Goal: Information Seeking & Learning: Find specific page/section

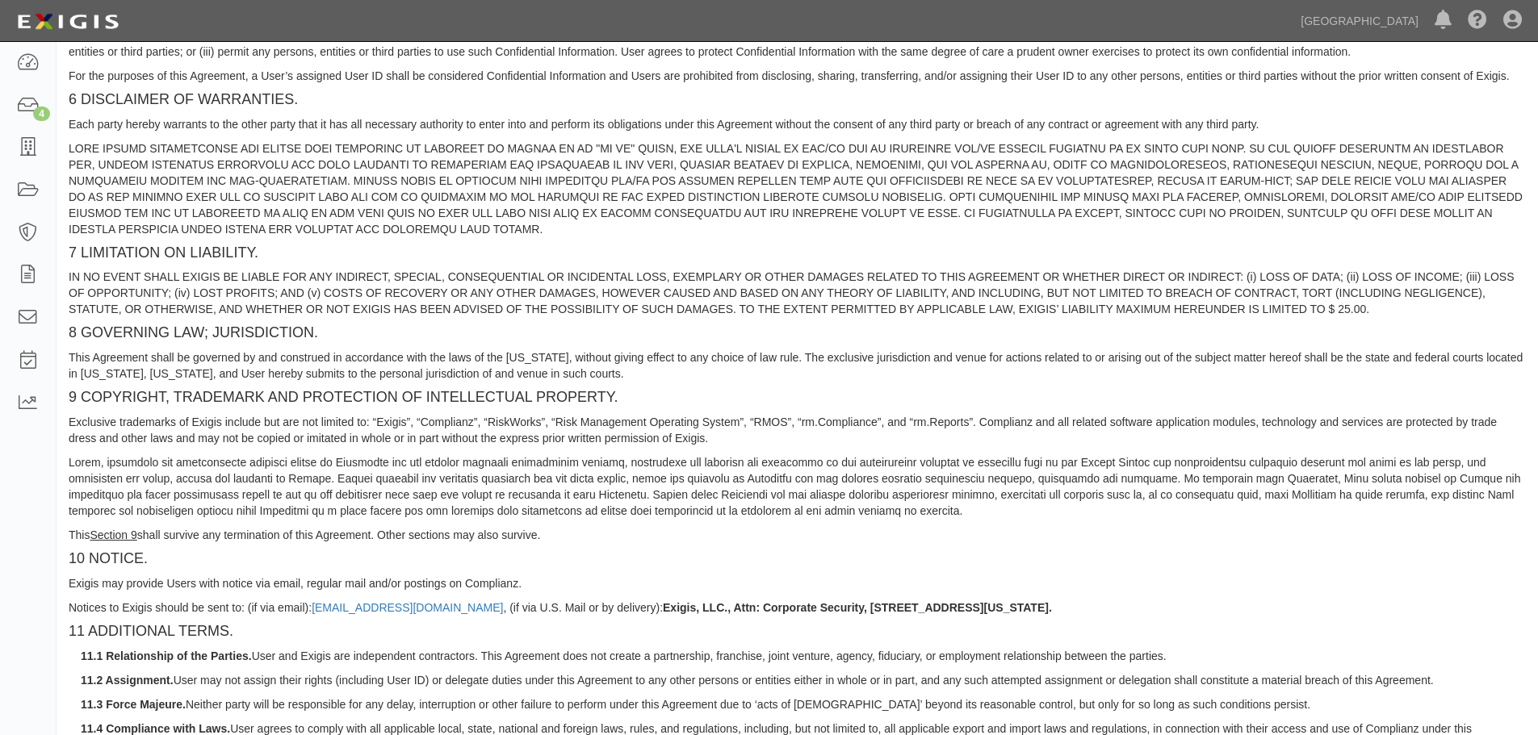
scroll to position [1351, 0]
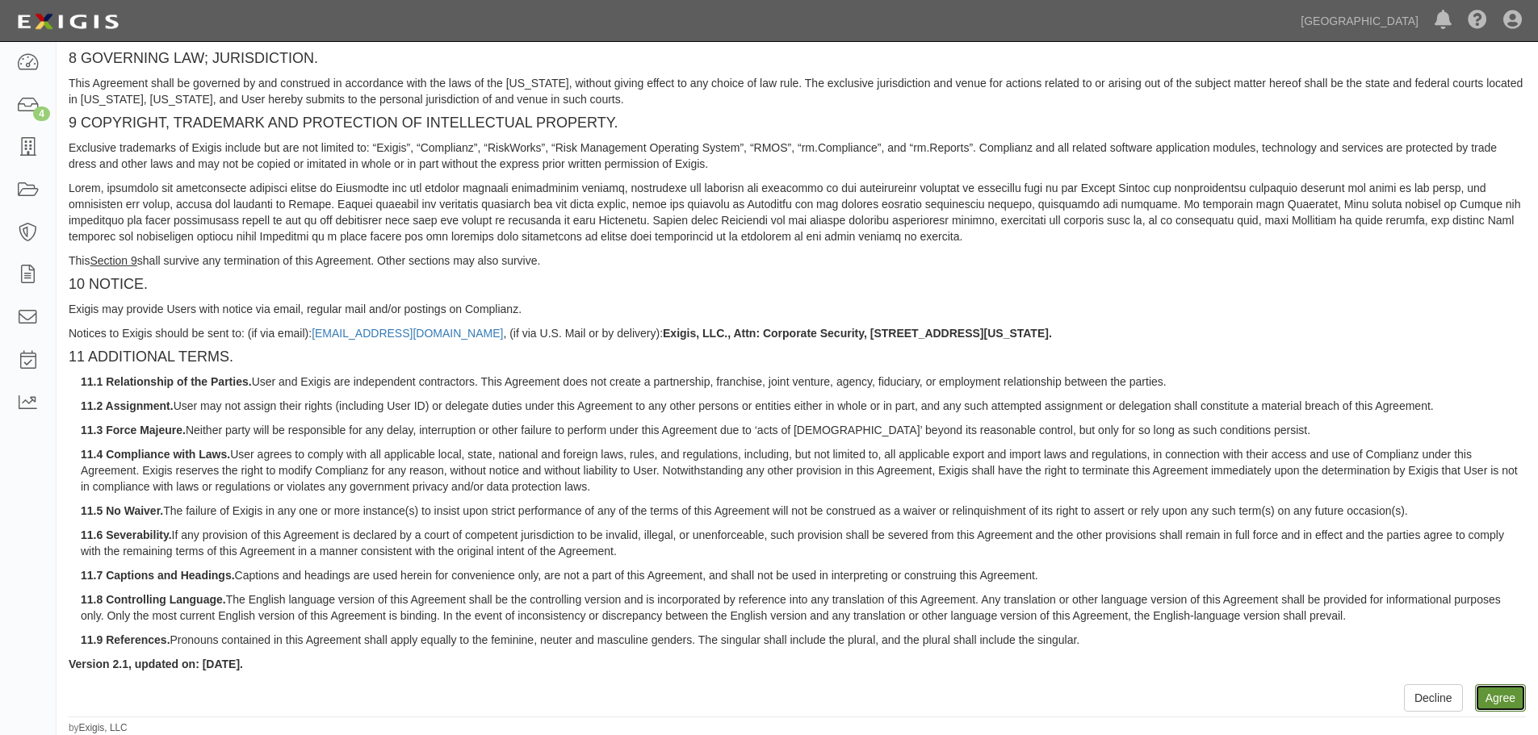
click at [1505, 709] on button "Agree" at bounding box center [1500, 697] width 51 height 27
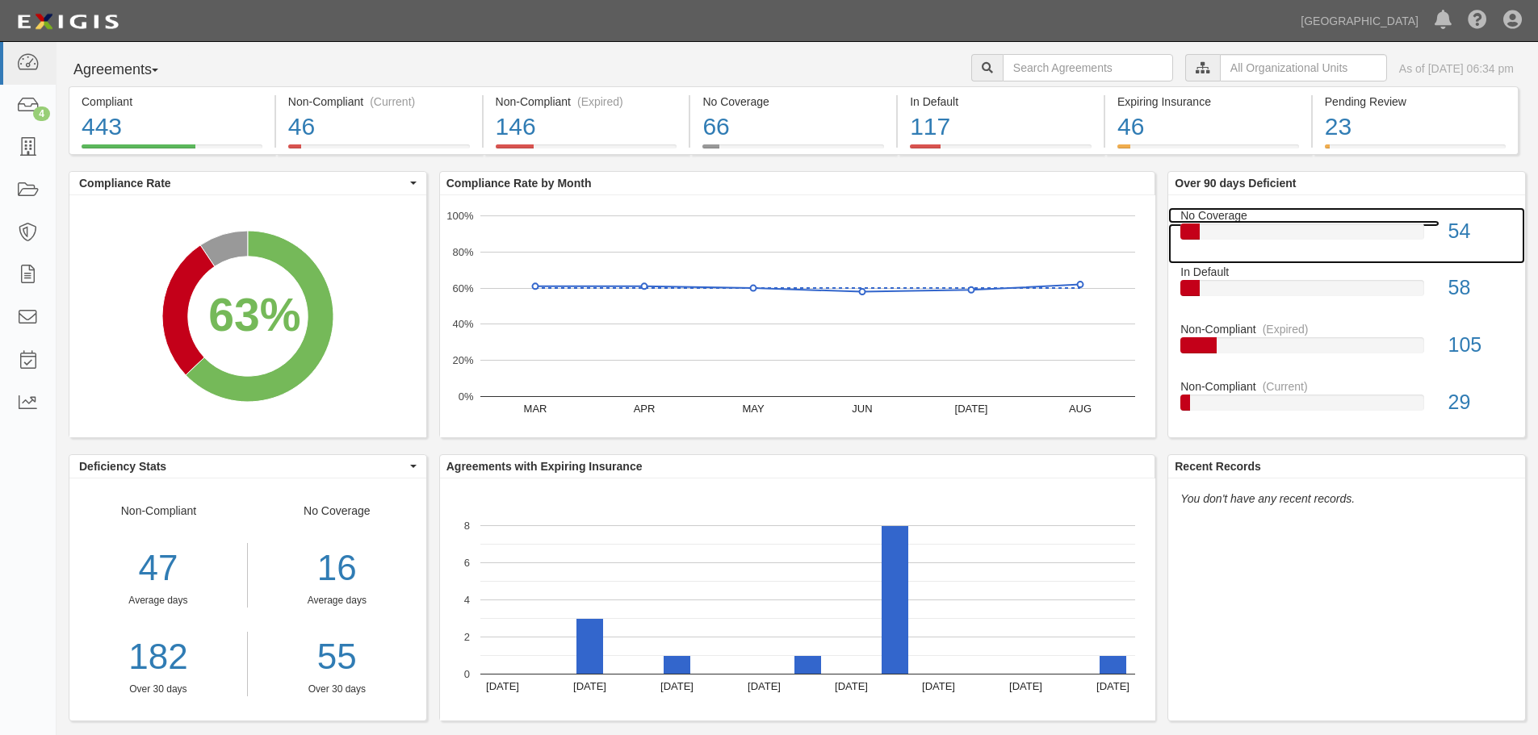
click at [1451, 227] on div "54" at bounding box center [1480, 231] width 89 height 29
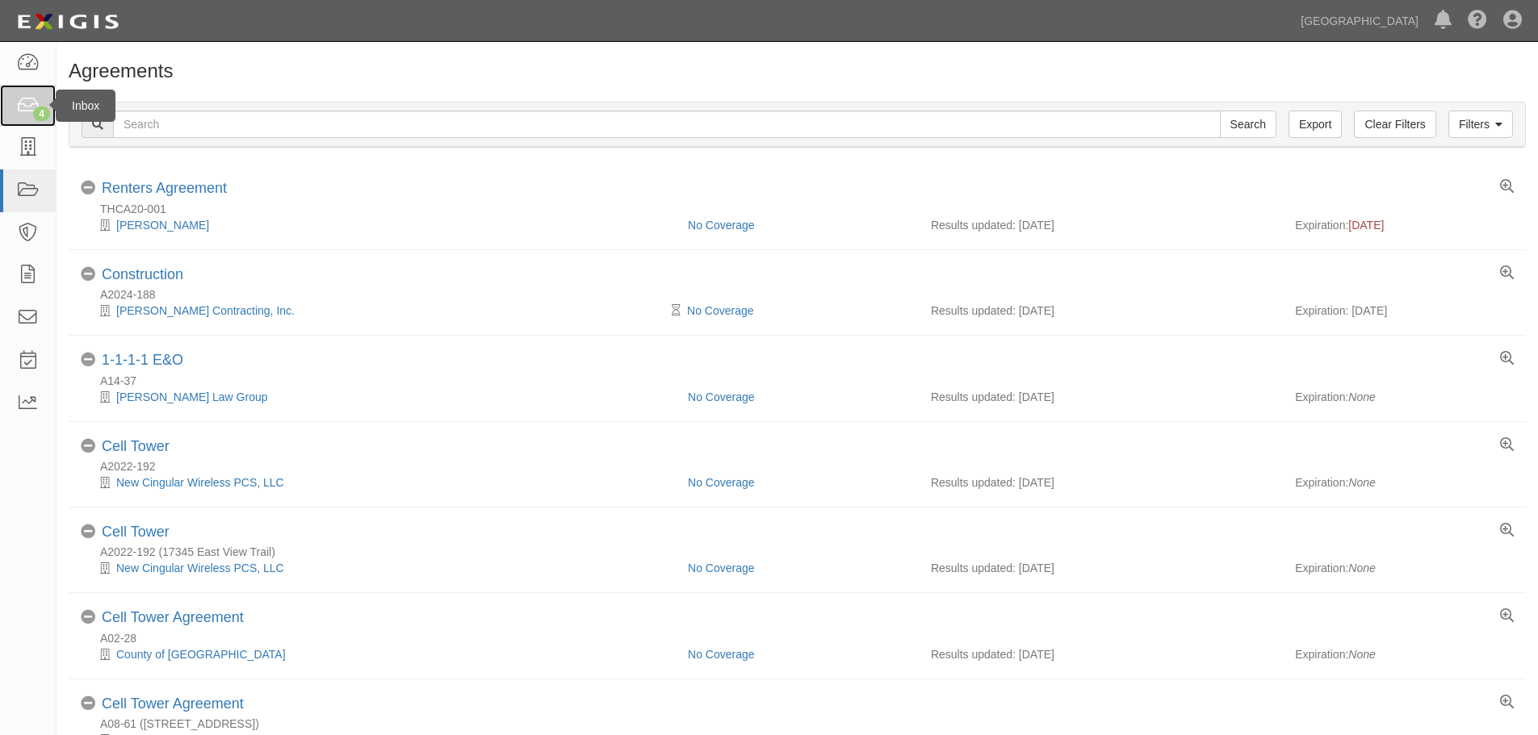
click at [37, 103] on icon at bounding box center [27, 106] width 23 height 19
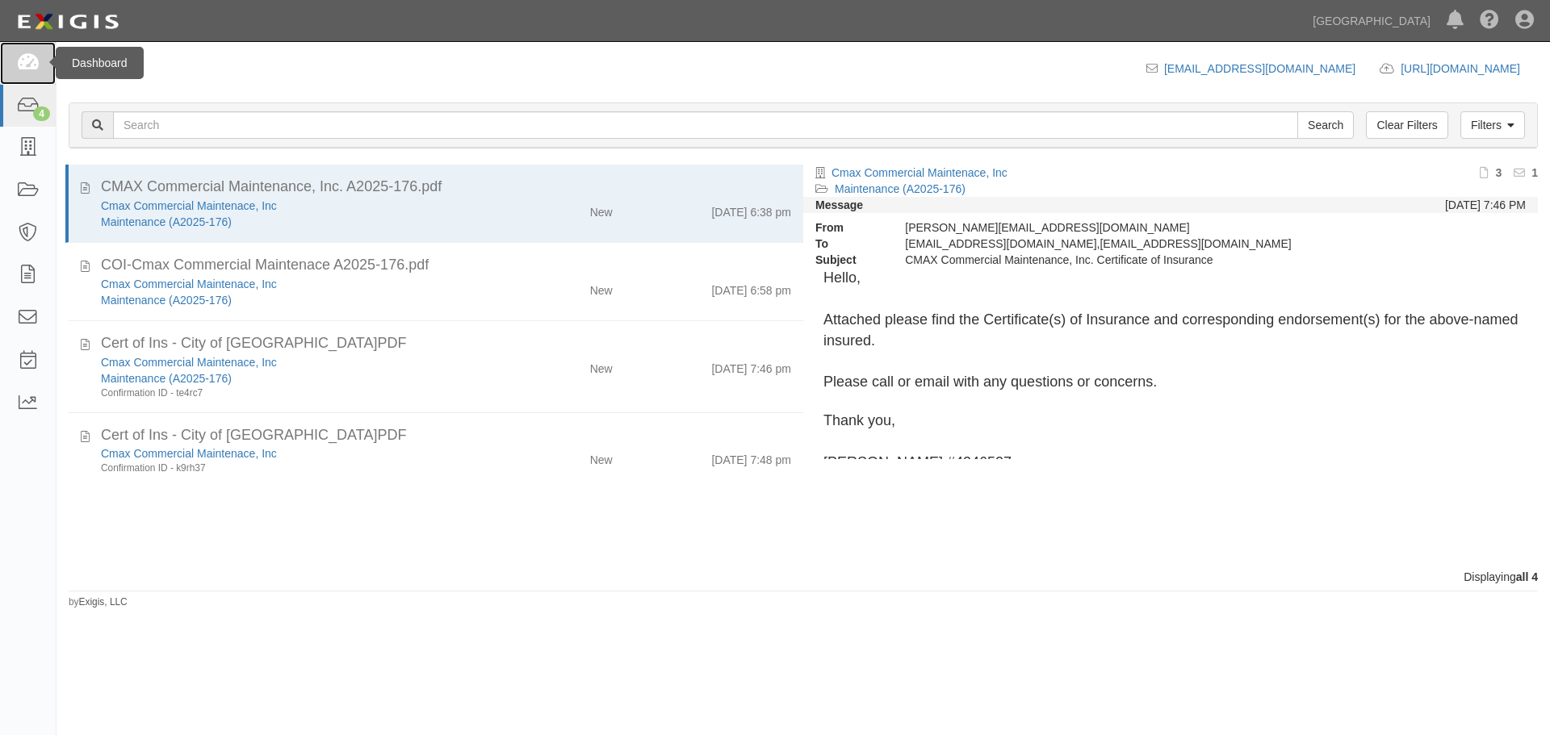
click at [31, 76] on link at bounding box center [28, 63] width 56 height 43
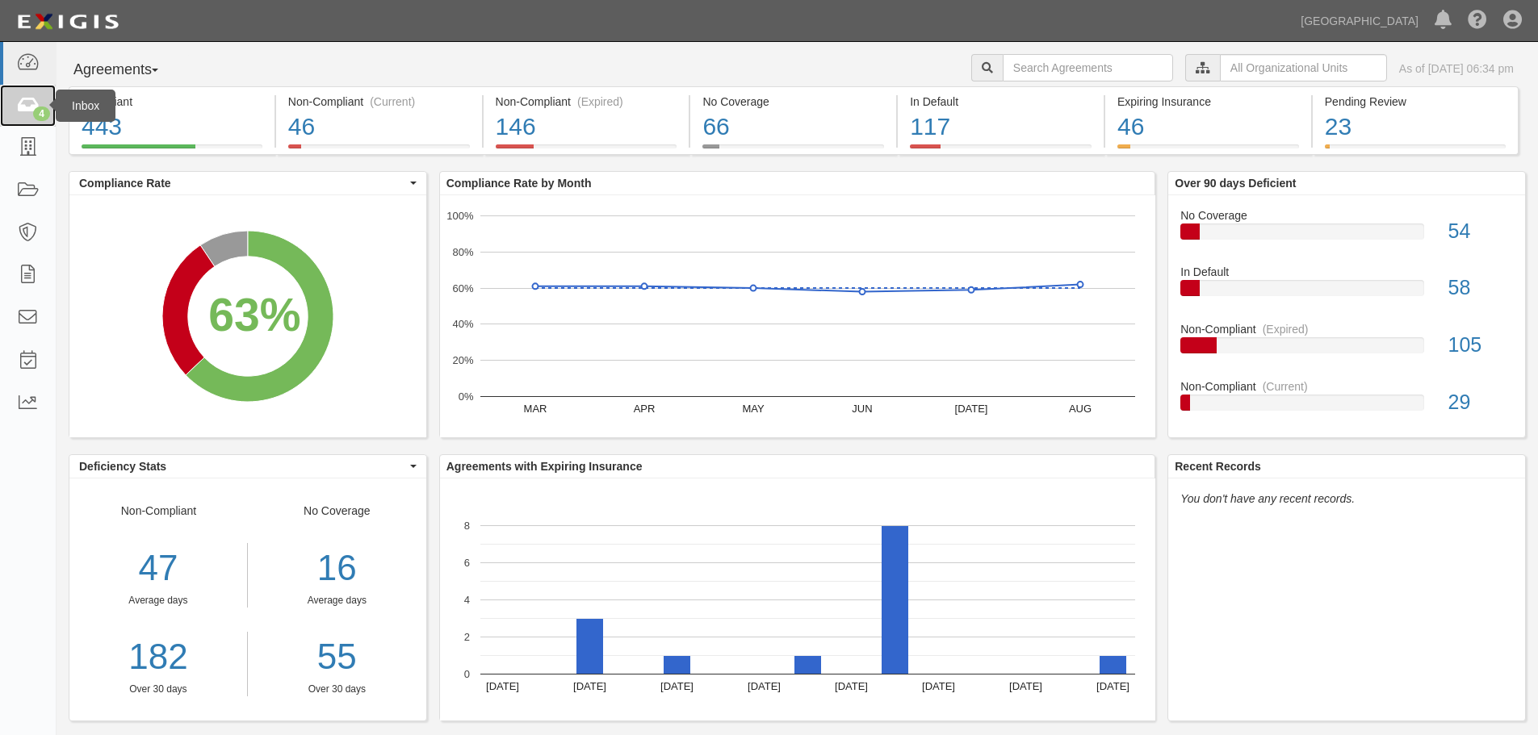
click at [28, 112] on icon at bounding box center [27, 106] width 23 height 19
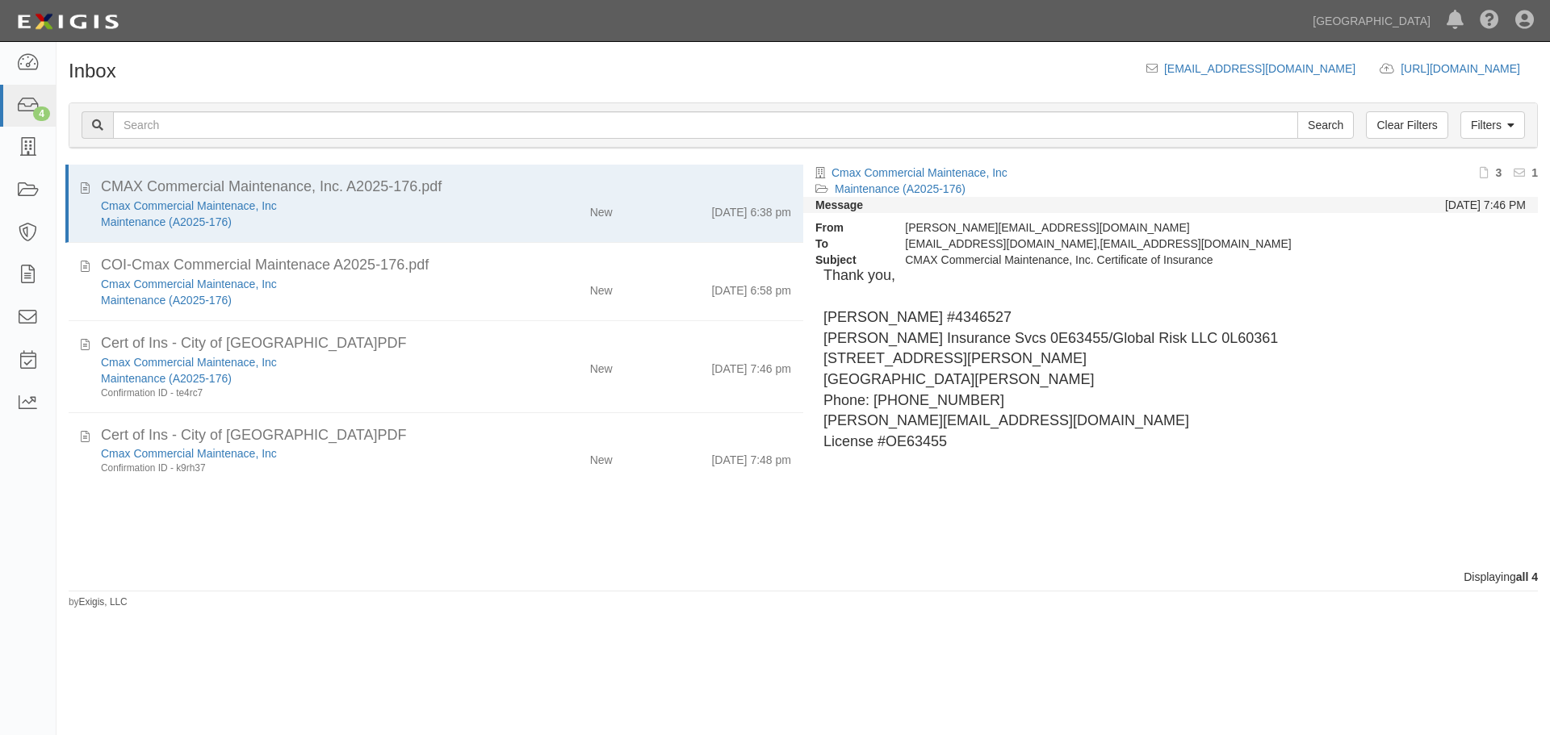
scroll to position [159, 0]
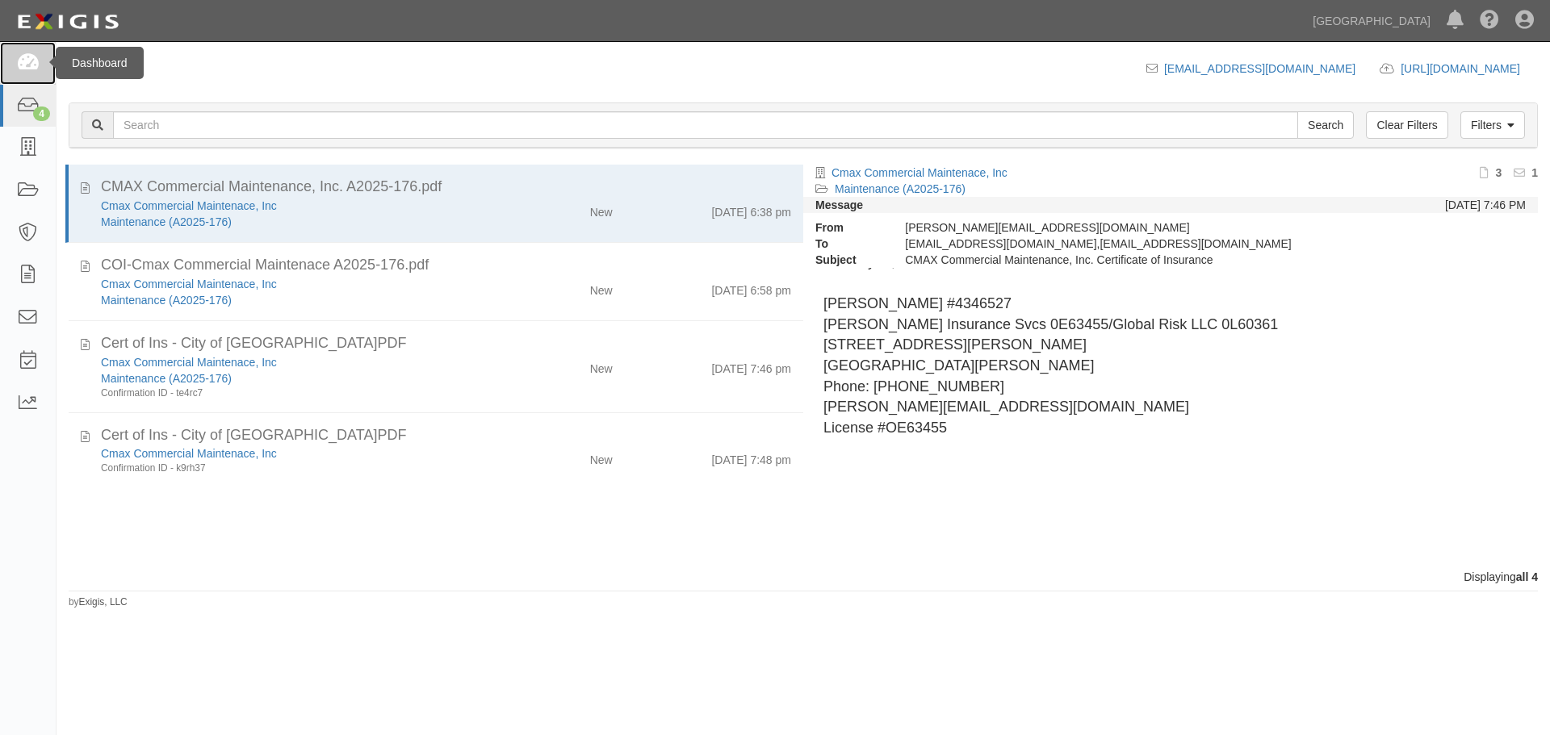
click at [39, 72] on link at bounding box center [28, 63] width 56 height 43
click at [32, 71] on icon at bounding box center [27, 63] width 23 height 19
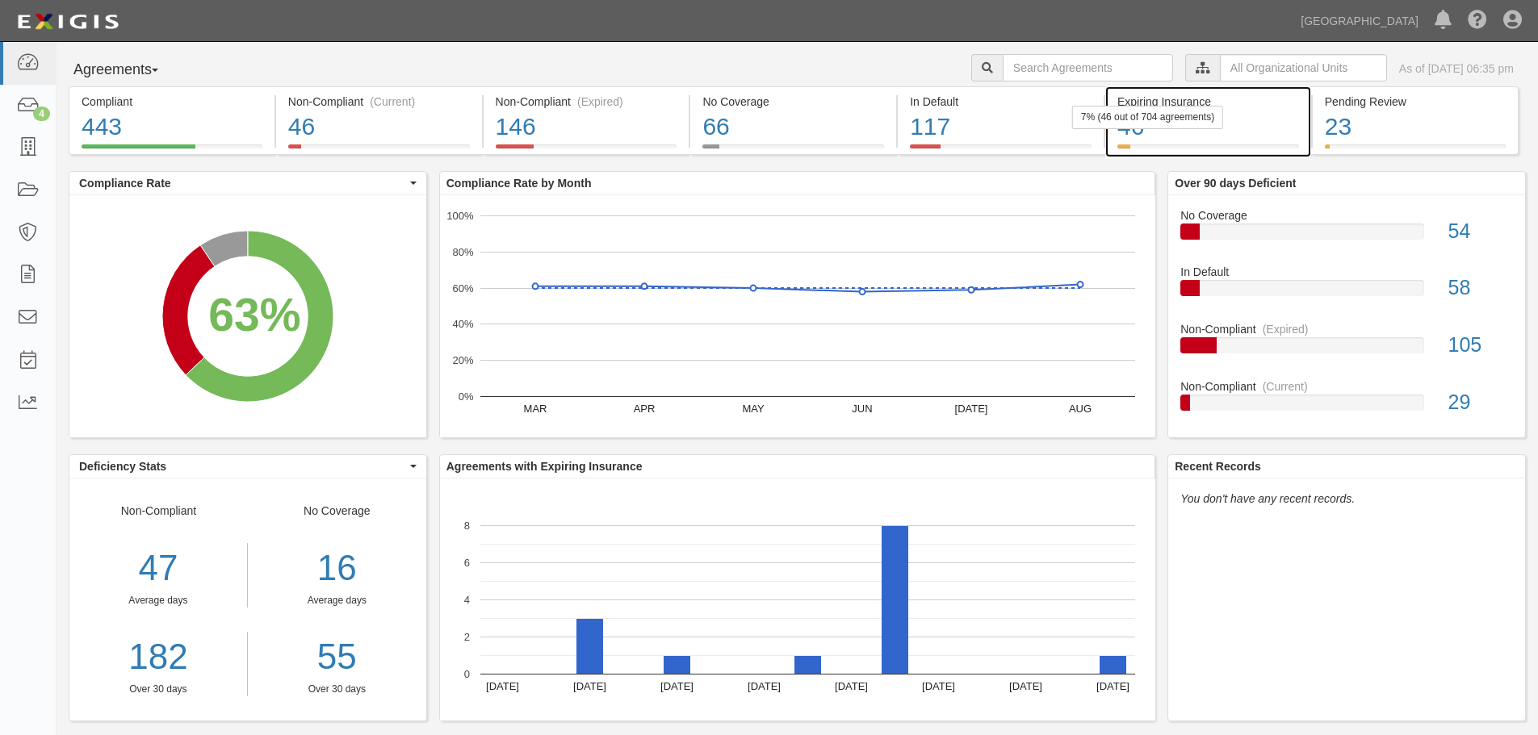
click at [1221, 103] on div "Expiring Insurance" at bounding box center [1208, 102] width 182 height 16
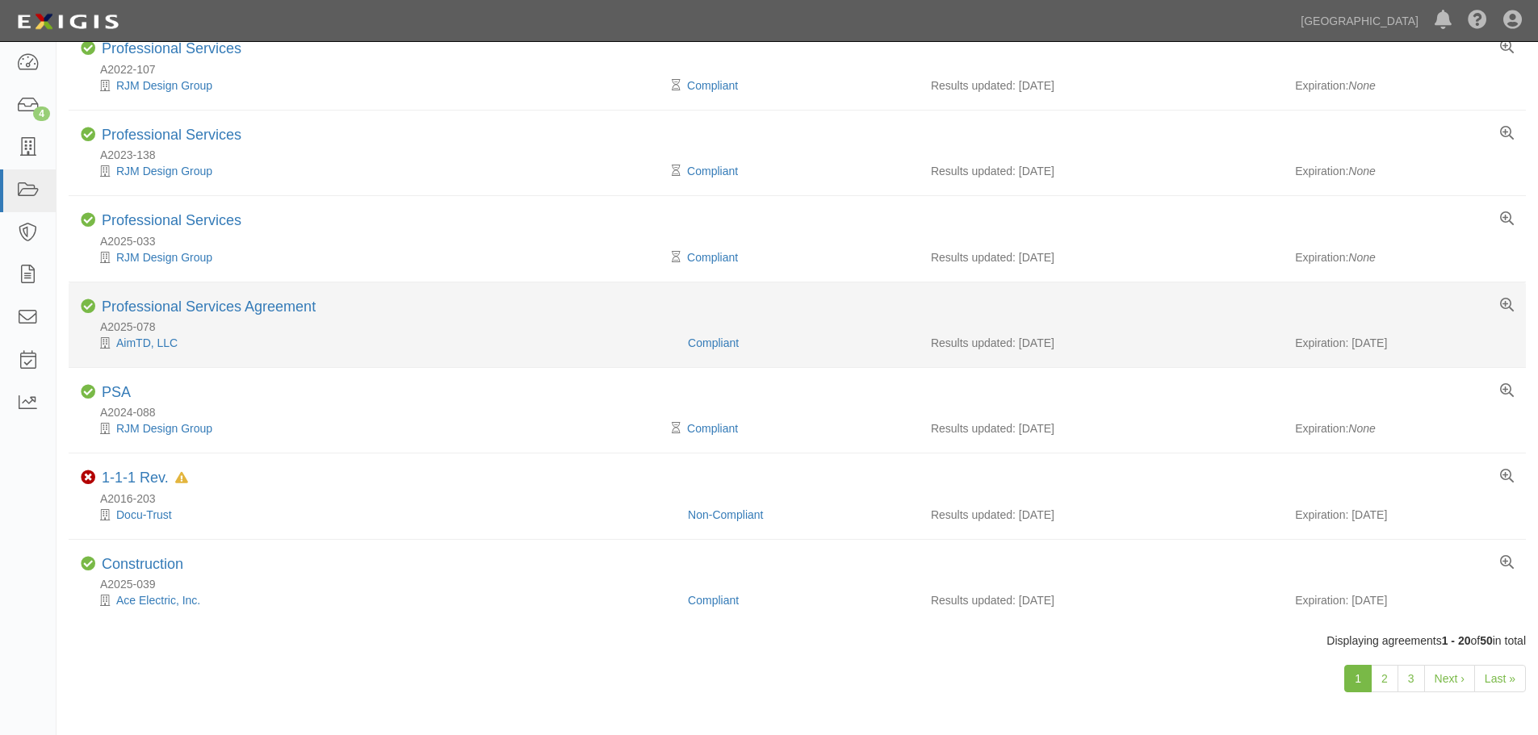
scroll to position [1281, 0]
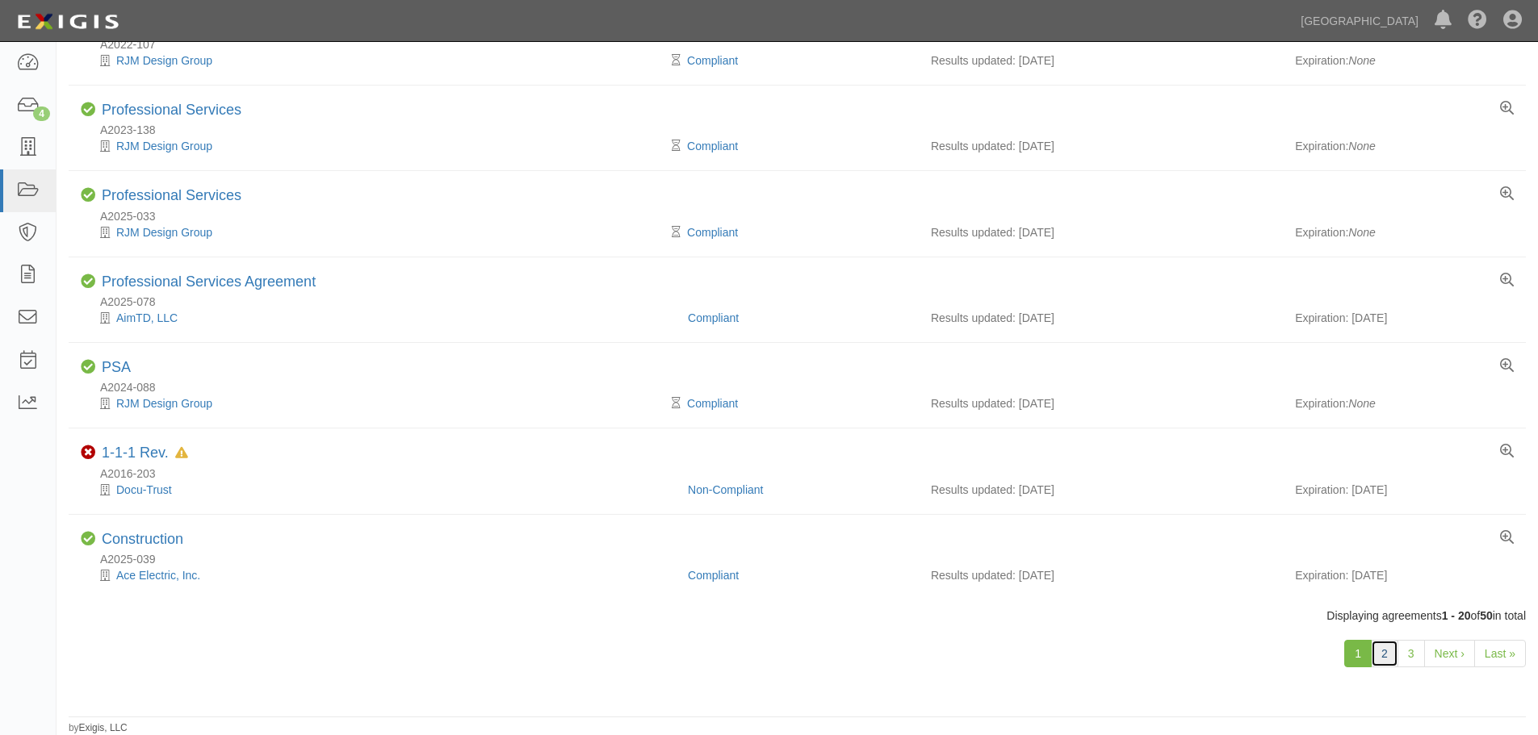
click at [1386, 661] on link "2" at bounding box center [1384, 653] width 27 height 27
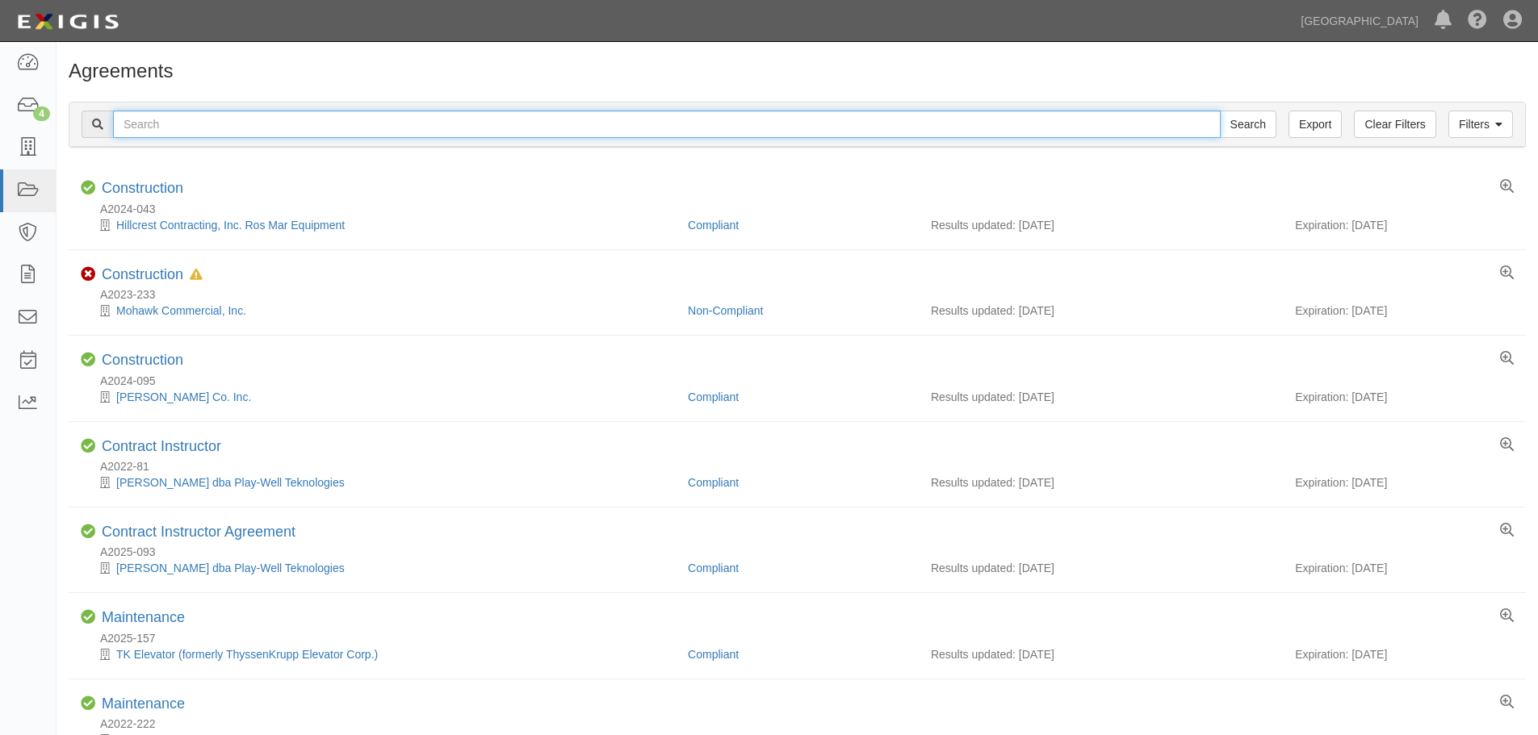
click at [445, 124] on input "text" at bounding box center [666, 124] width 1107 height 27
click at [266, 124] on input "text" at bounding box center [666, 124] width 1107 height 27
type input "little league"
click at [1220, 111] on input "Search" at bounding box center [1248, 124] width 57 height 27
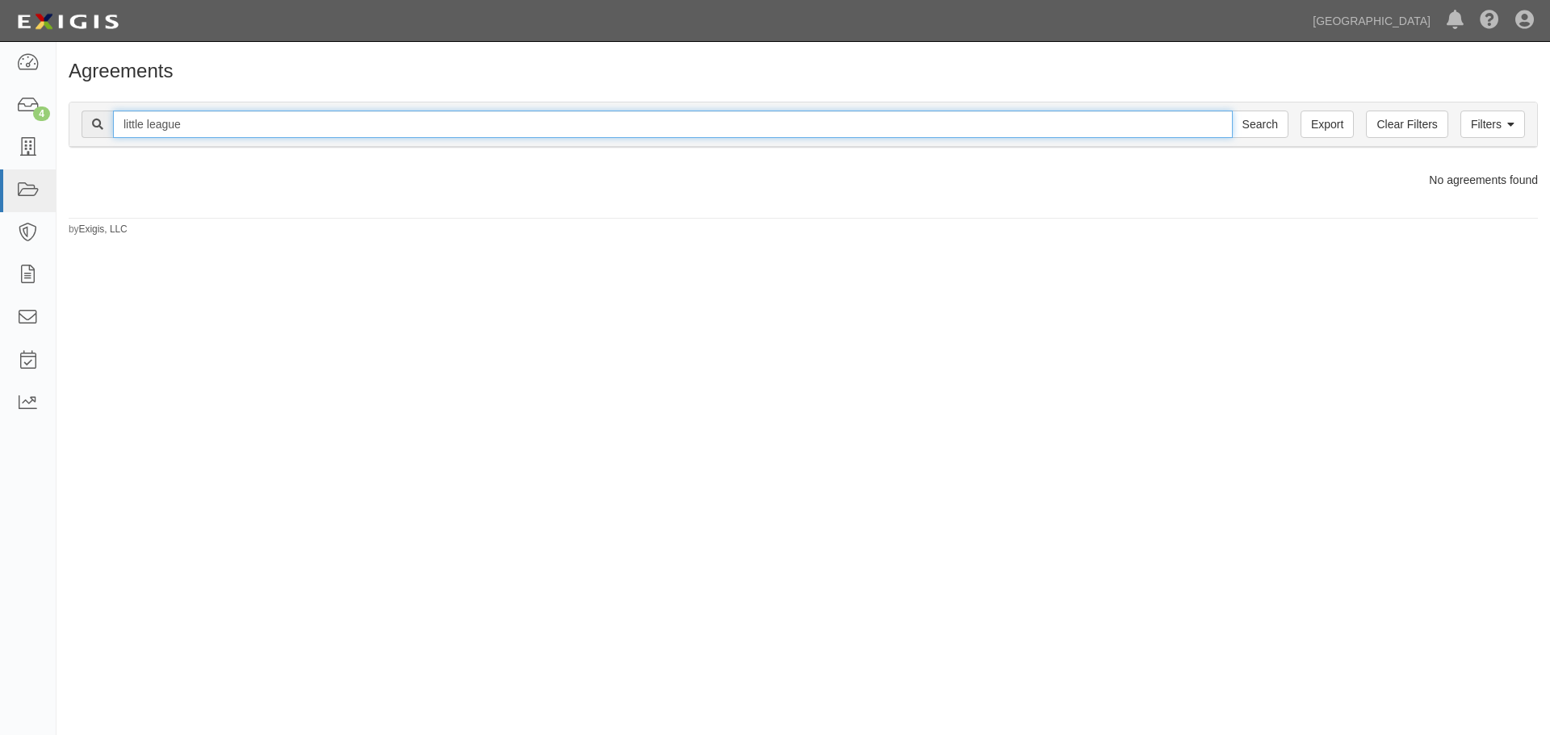
drag, startPoint x: 202, startPoint y: 119, endPoint x: 117, endPoint y: 115, distance: 84.9
click at [117, 115] on input "little league" at bounding box center [673, 124] width 1120 height 27
type input "field"
click at [1232, 111] on input "Search" at bounding box center [1260, 124] width 57 height 27
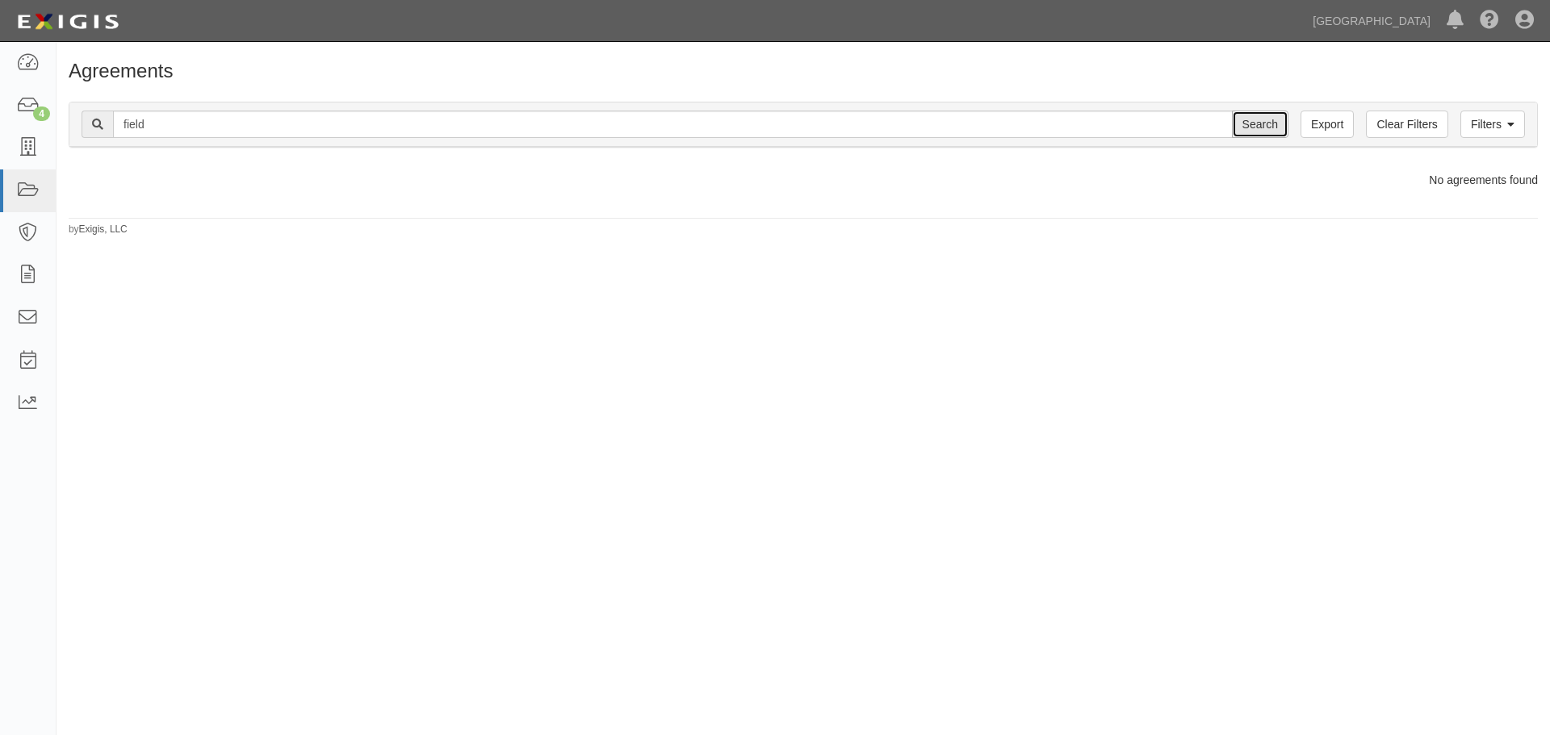
click at [1241, 134] on input "Search" at bounding box center [1260, 124] width 57 height 27
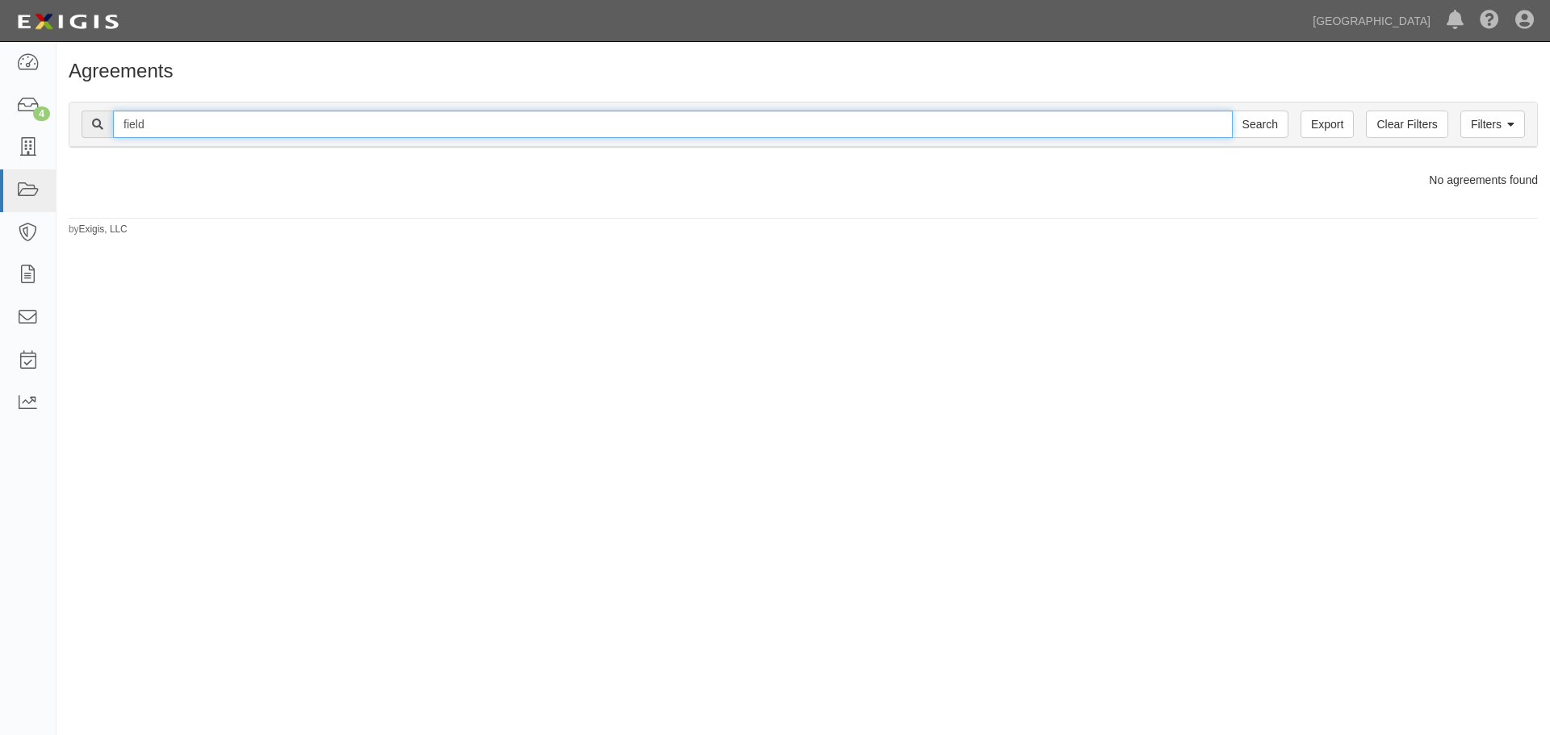
drag, startPoint x: 170, startPoint y: 128, endPoint x: 128, endPoint y: 120, distance: 42.6
click at [128, 120] on input "field" at bounding box center [673, 124] width 1120 height 27
type input "f"
click at [1232, 111] on input "Search" at bounding box center [1260, 124] width 57 height 27
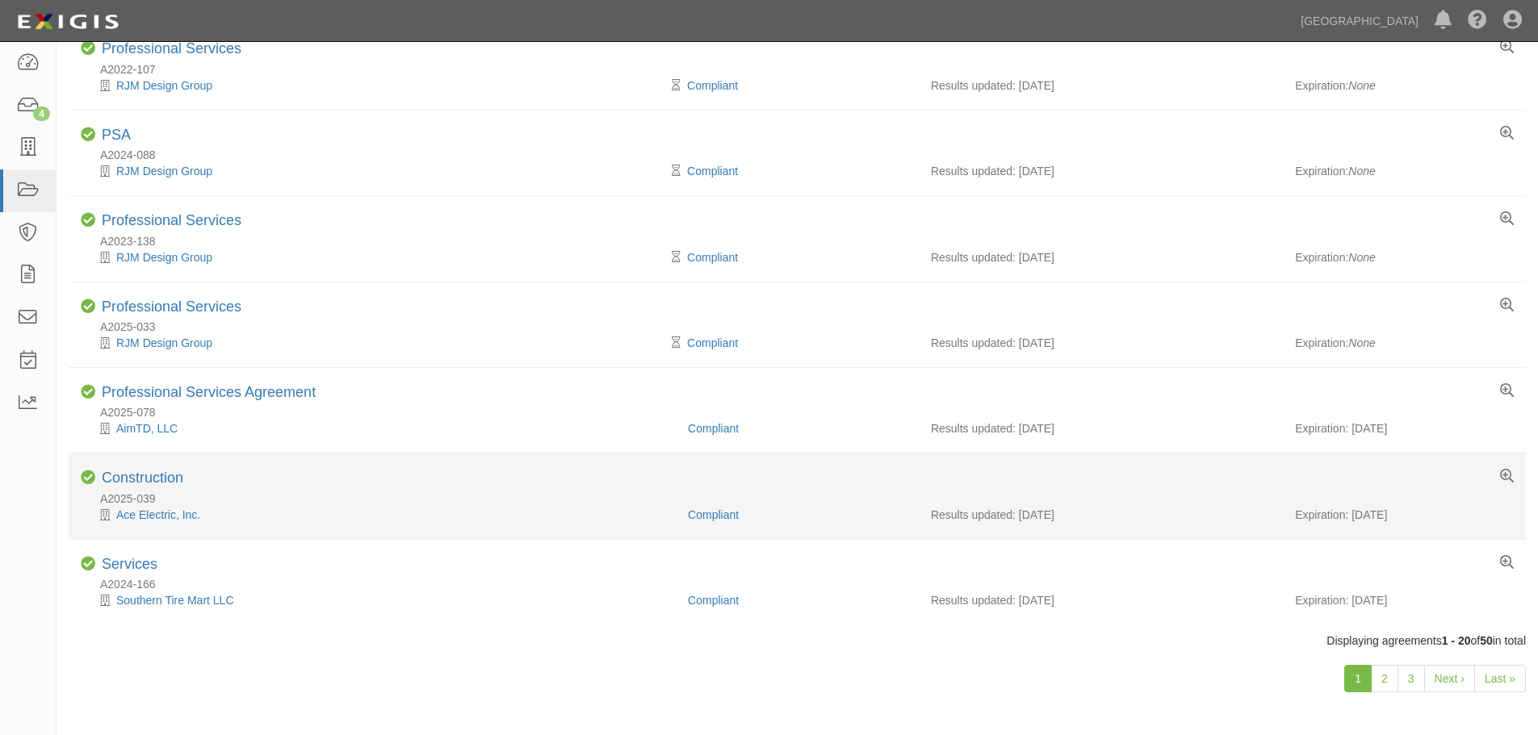
scroll to position [1281, 0]
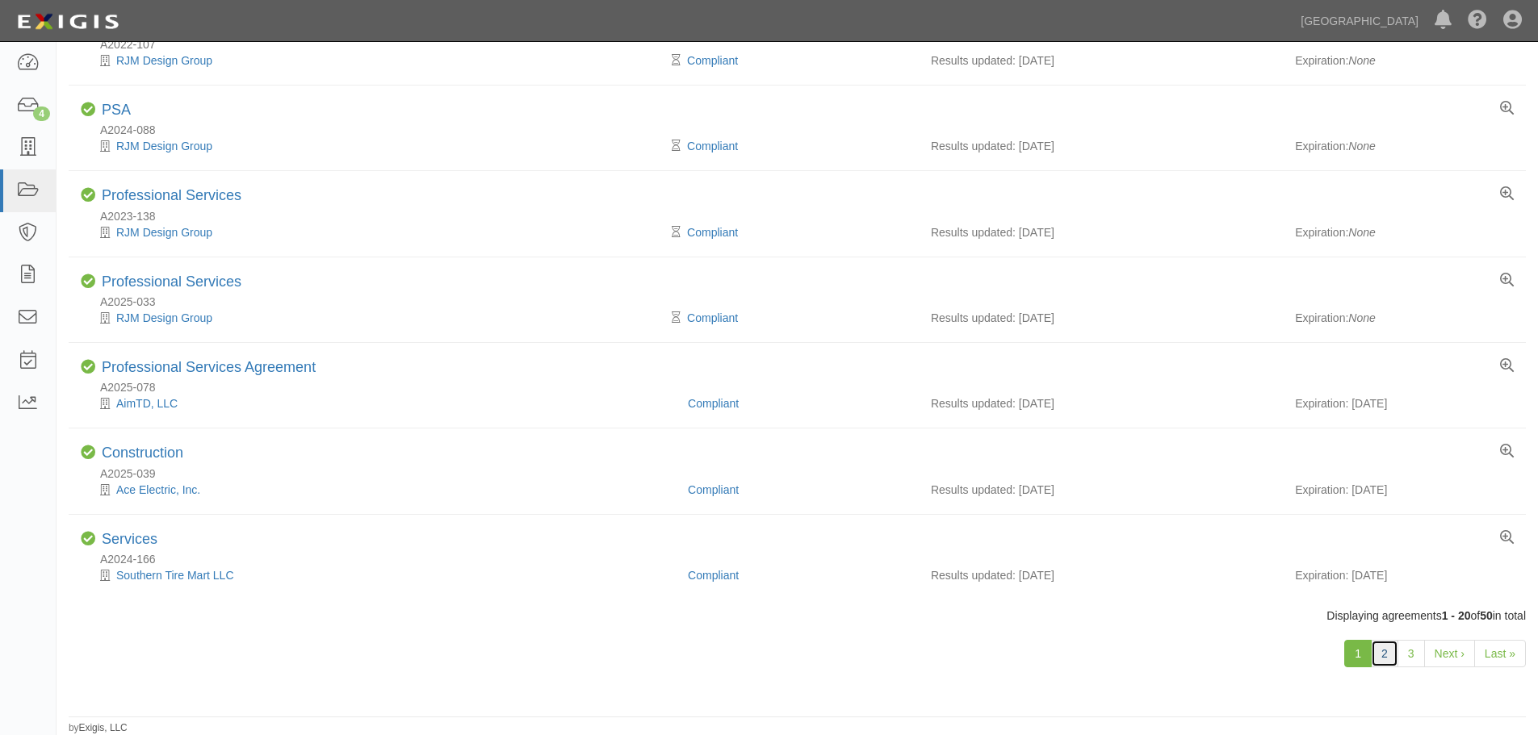
click at [1379, 654] on link "2" at bounding box center [1384, 653] width 27 height 27
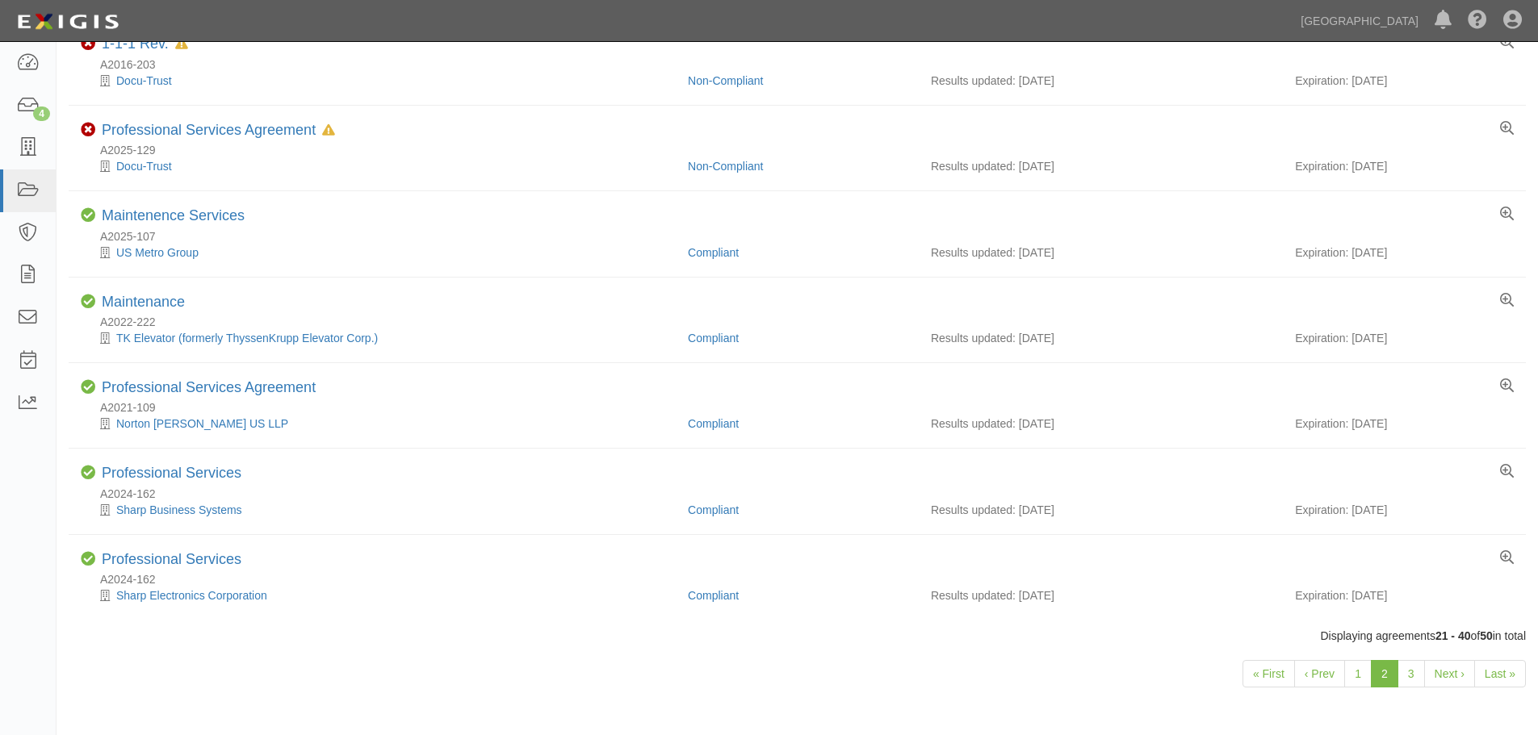
scroll to position [1281, 0]
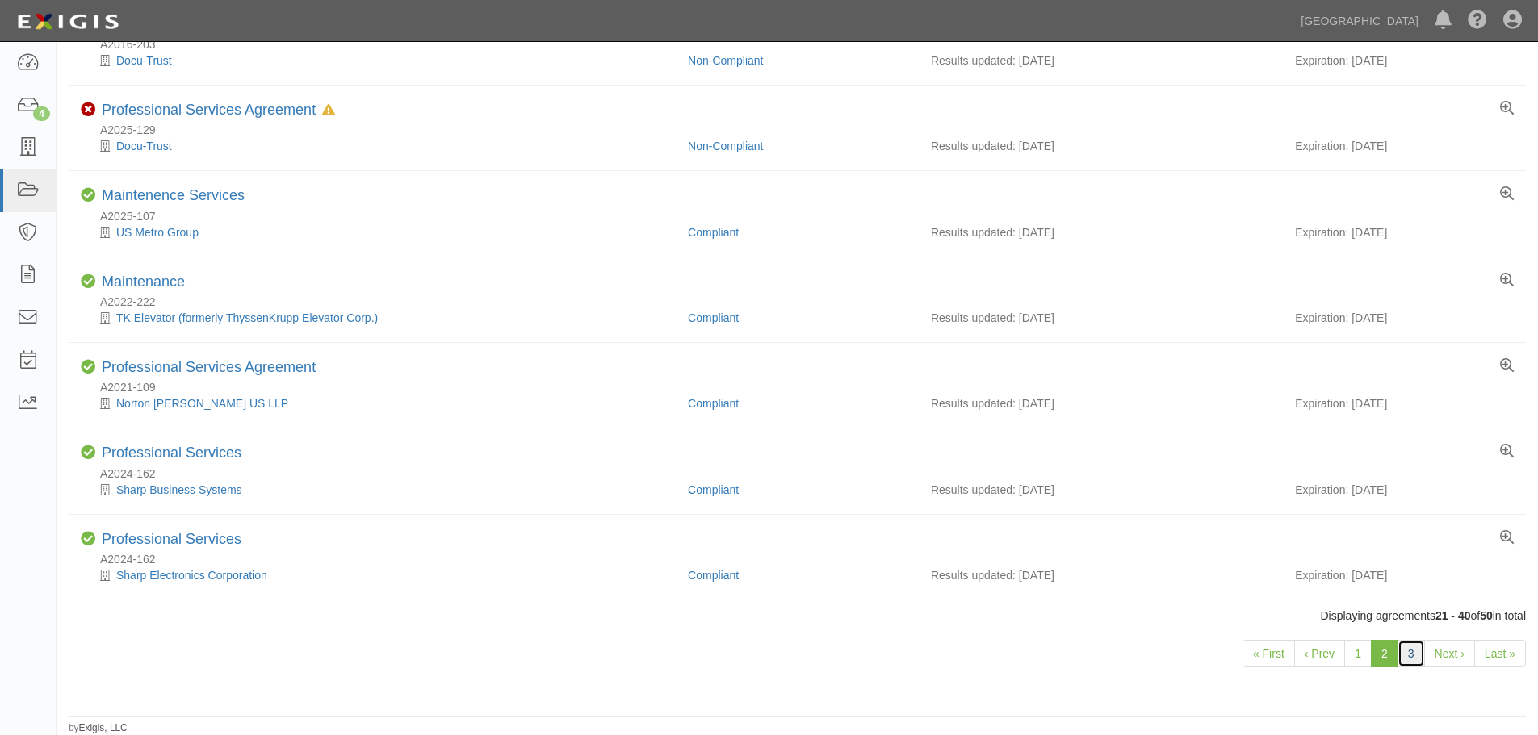
click at [1414, 655] on link "3" at bounding box center [1410, 653] width 27 height 27
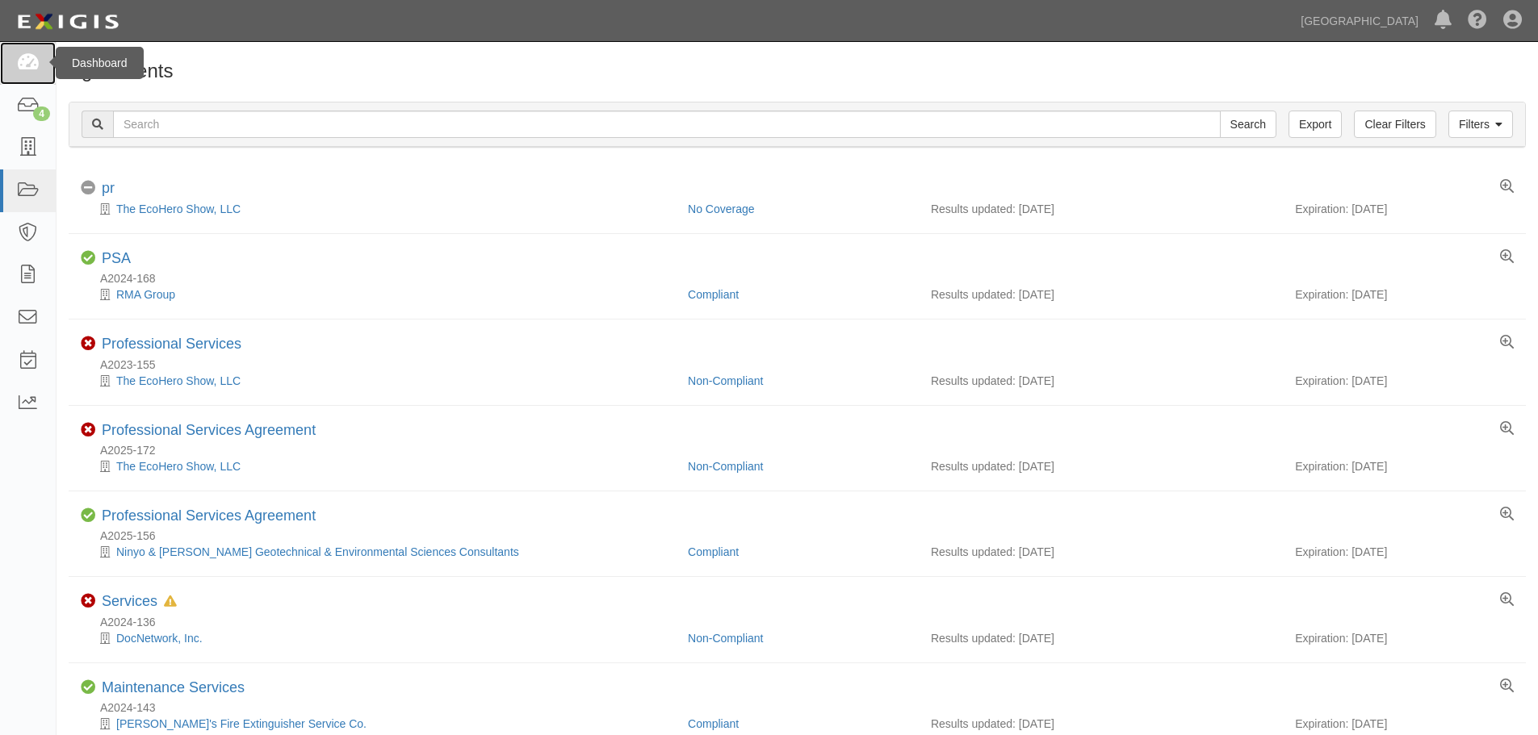
click at [25, 61] on icon at bounding box center [27, 63] width 23 height 19
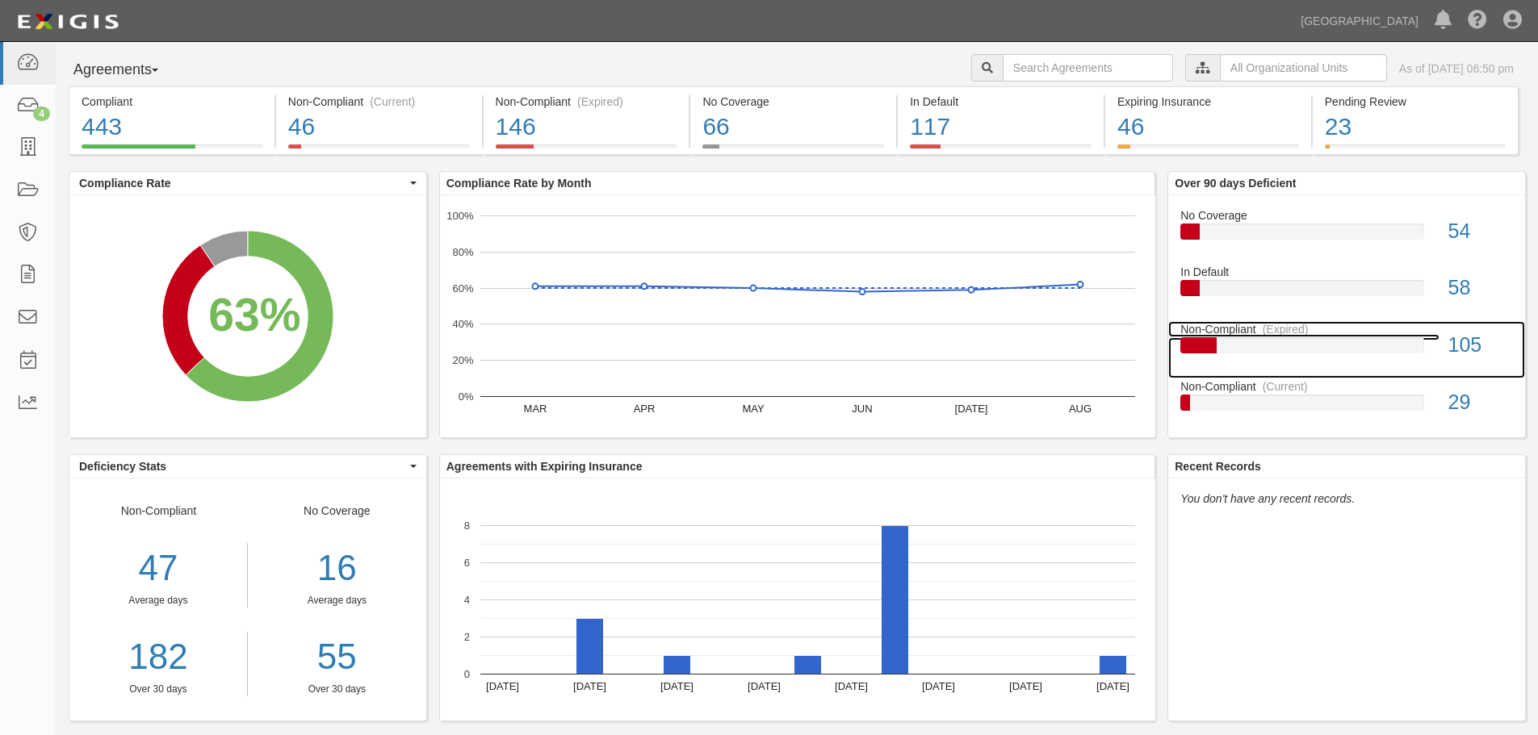
click at [1473, 339] on div "105" at bounding box center [1480, 345] width 89 height 29
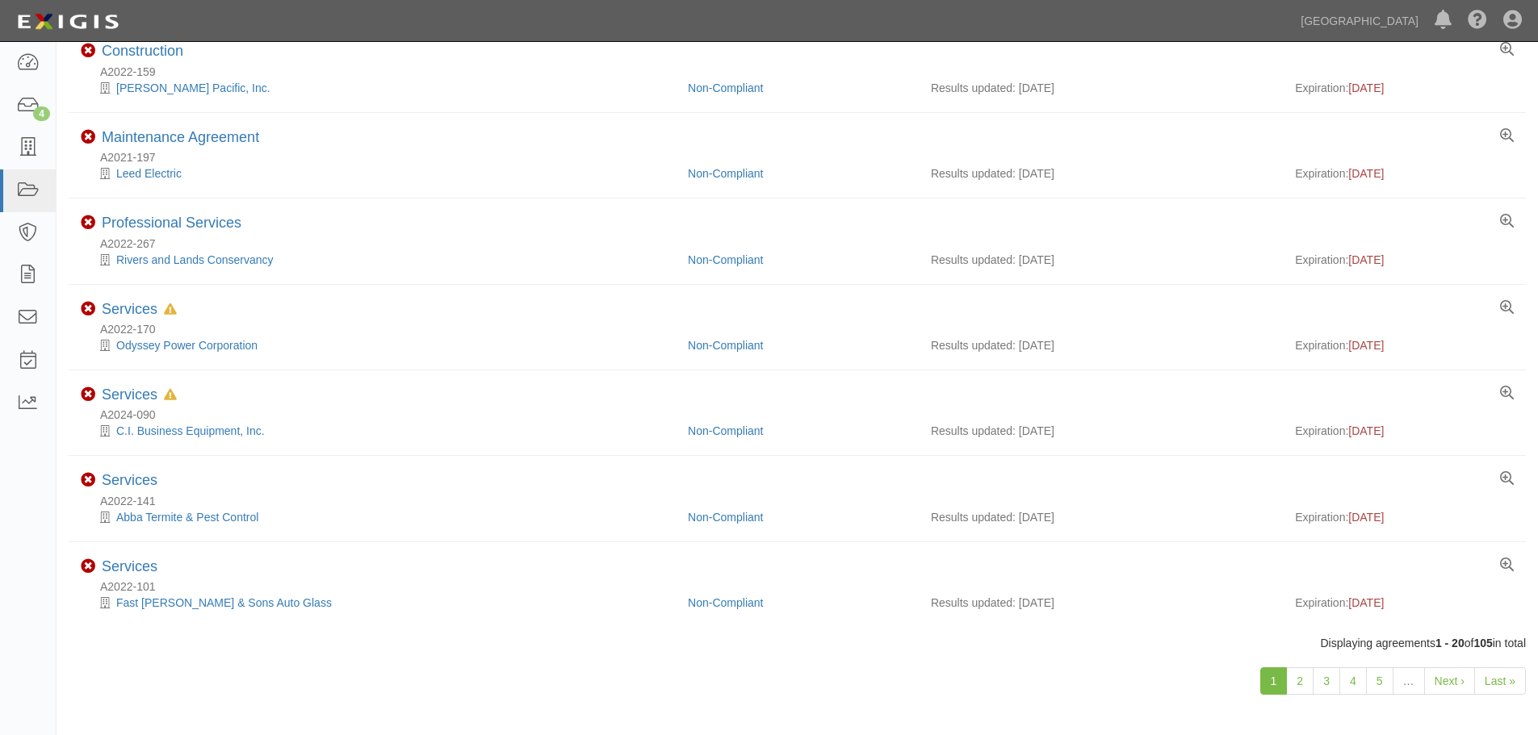
scroll to position [1281, 0]
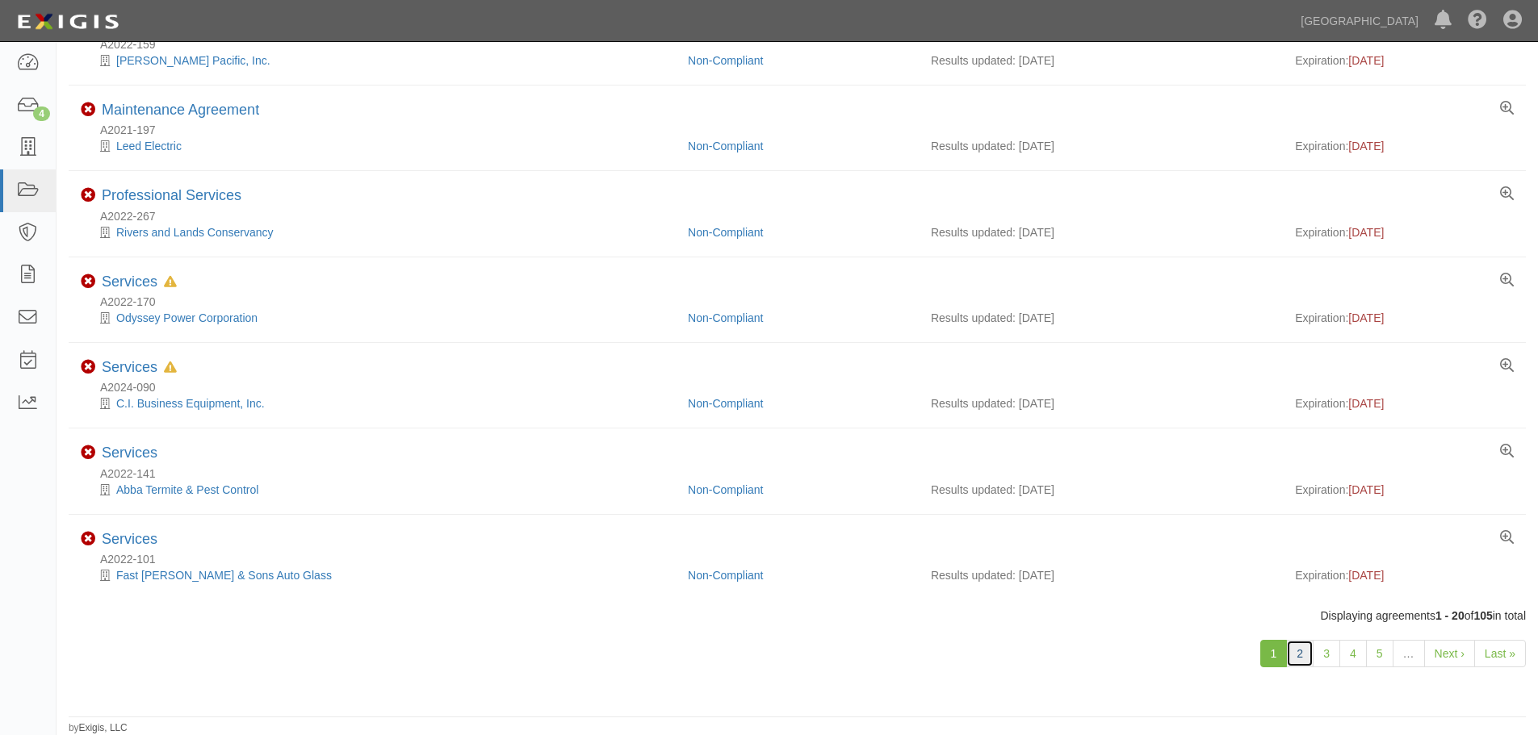
click at [1300, 640] on link "2" at bounding box center [1299, 653] width 27 height 27
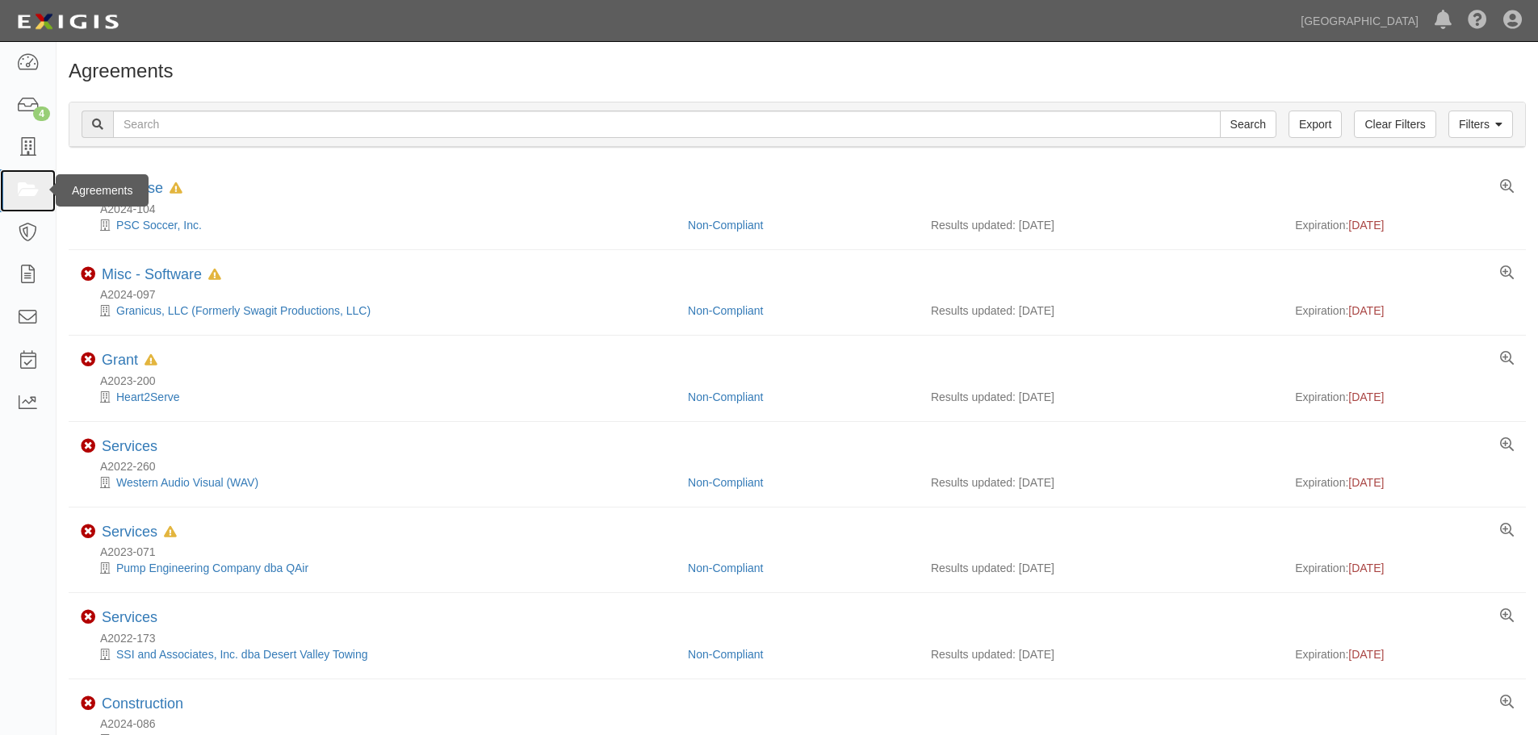
click at [31, 195] on icon at bounding box center [27, 191] width 23 height 19
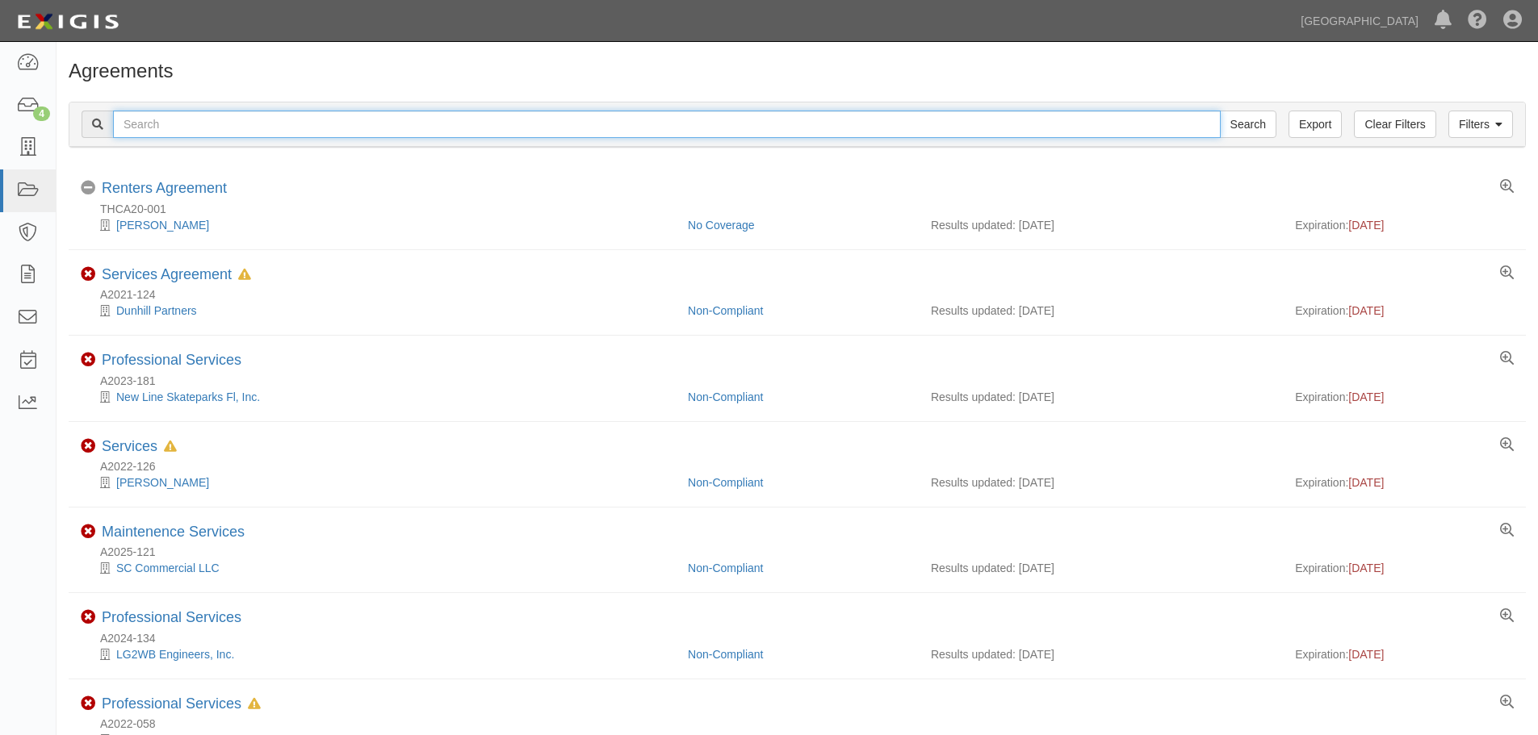
click at [608, 129] on input "text" at bounding box center [666, 124] width 1107 height 27
type input "Field use"
click at [1220, 111] on input "Search" at bounding box center [1248, 124] width 57 height 27
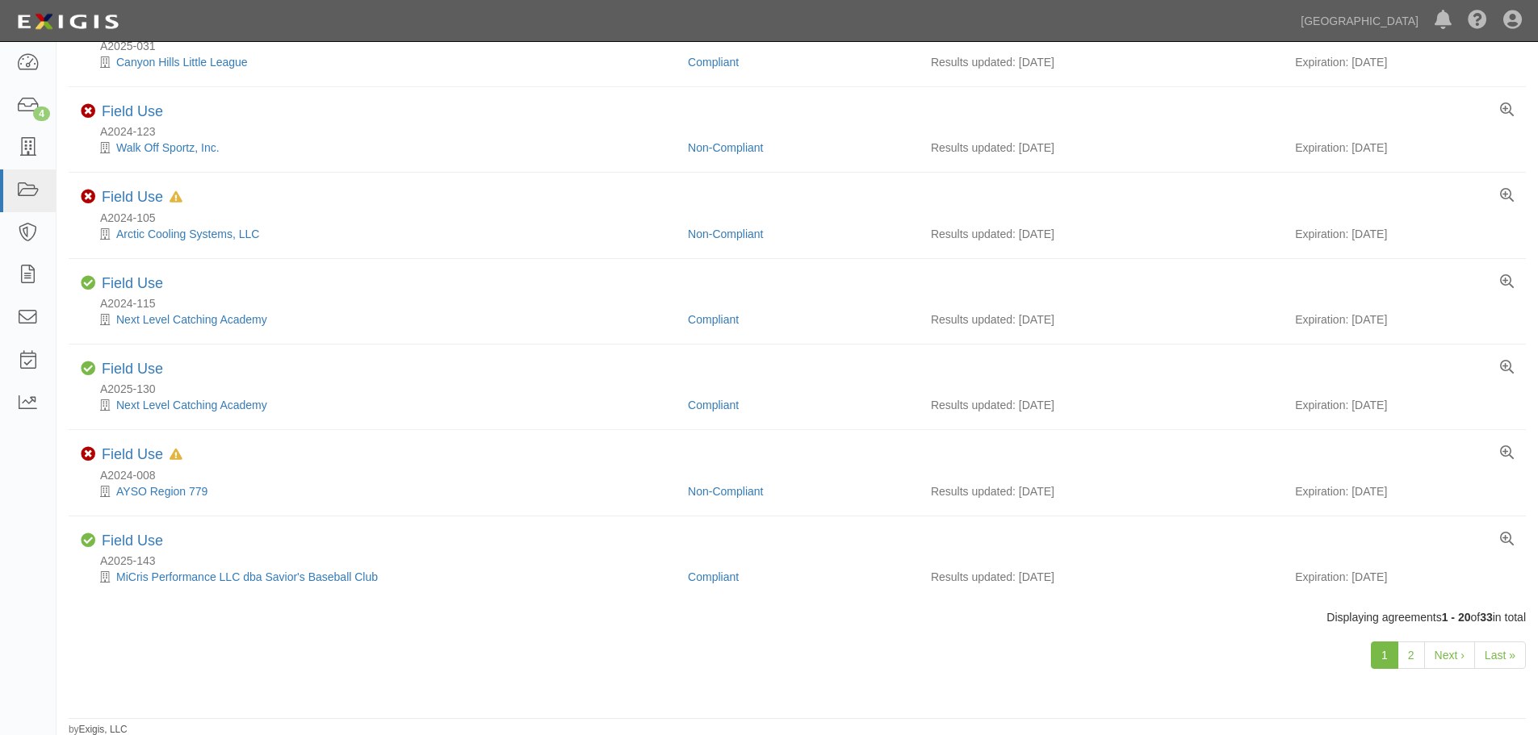
scroll to position [1281, 0]
click at [1410, 659] on link "2" at bounding box center [1410, 653] width 27 height 27
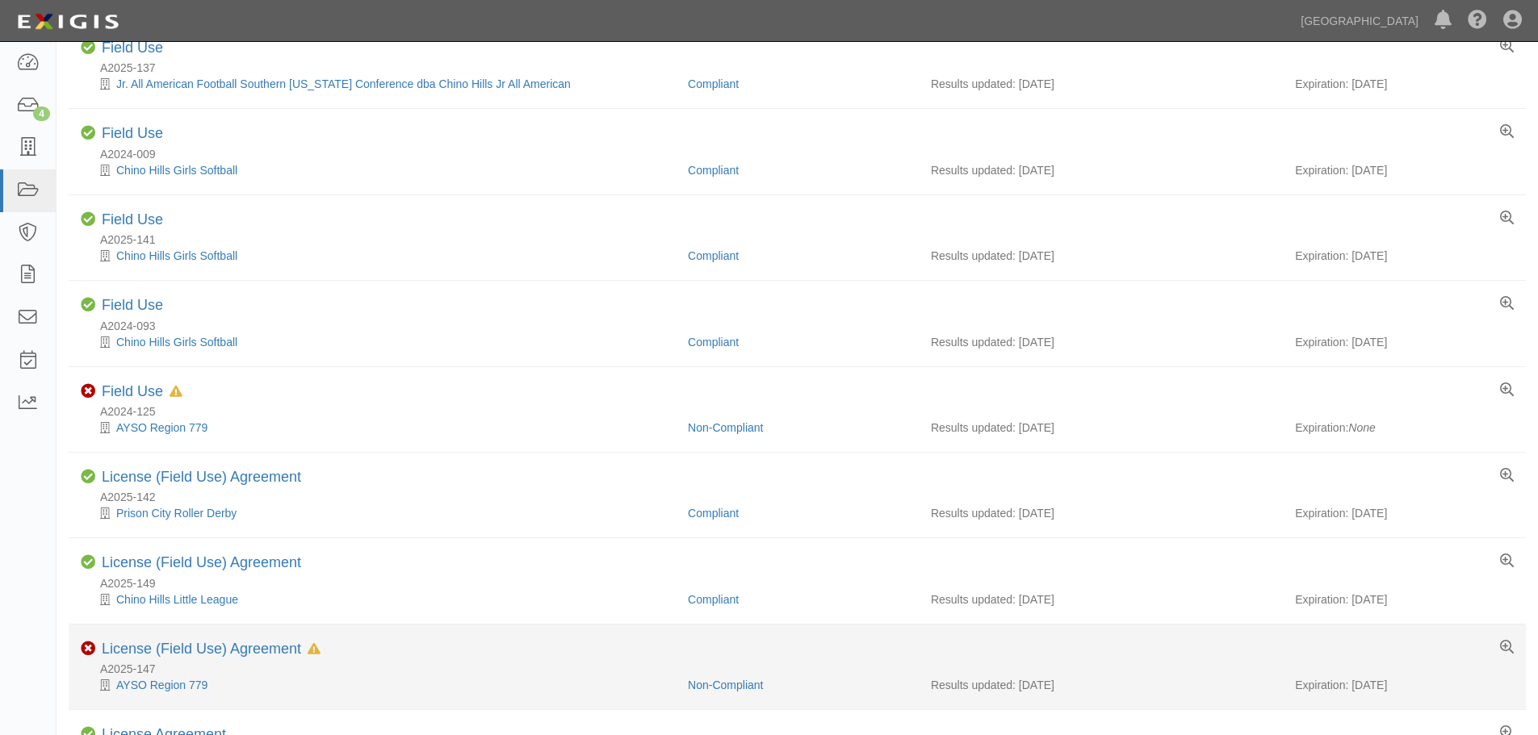
scroll to position [680, 0]
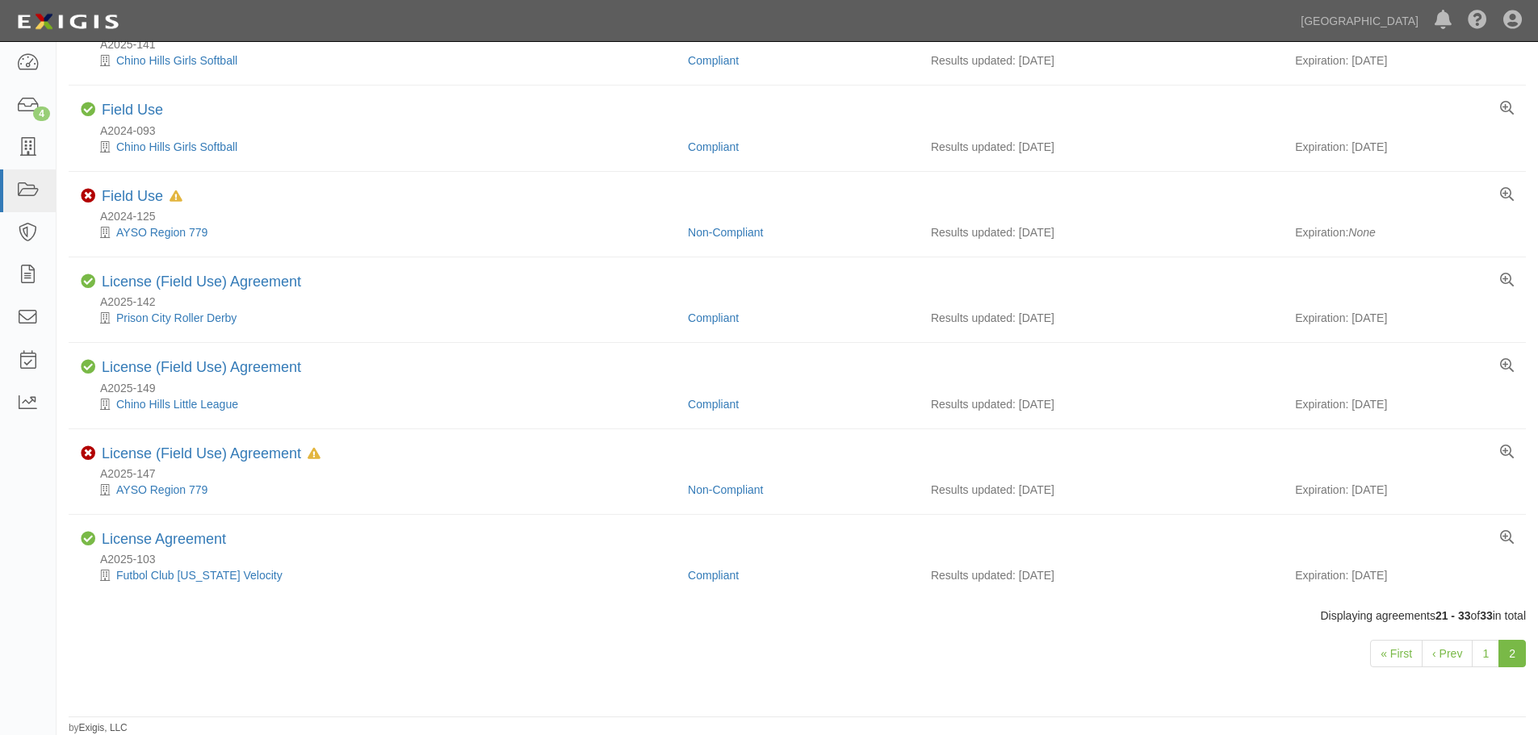
click at [1456, 668] on div "« First ‹ Prev 1 2" at bounding box center [797, 656] width 1481 height 64
click at [1456, 657] on link "‹ Prev" at bounding box center [1446, 653] width 51 height 27
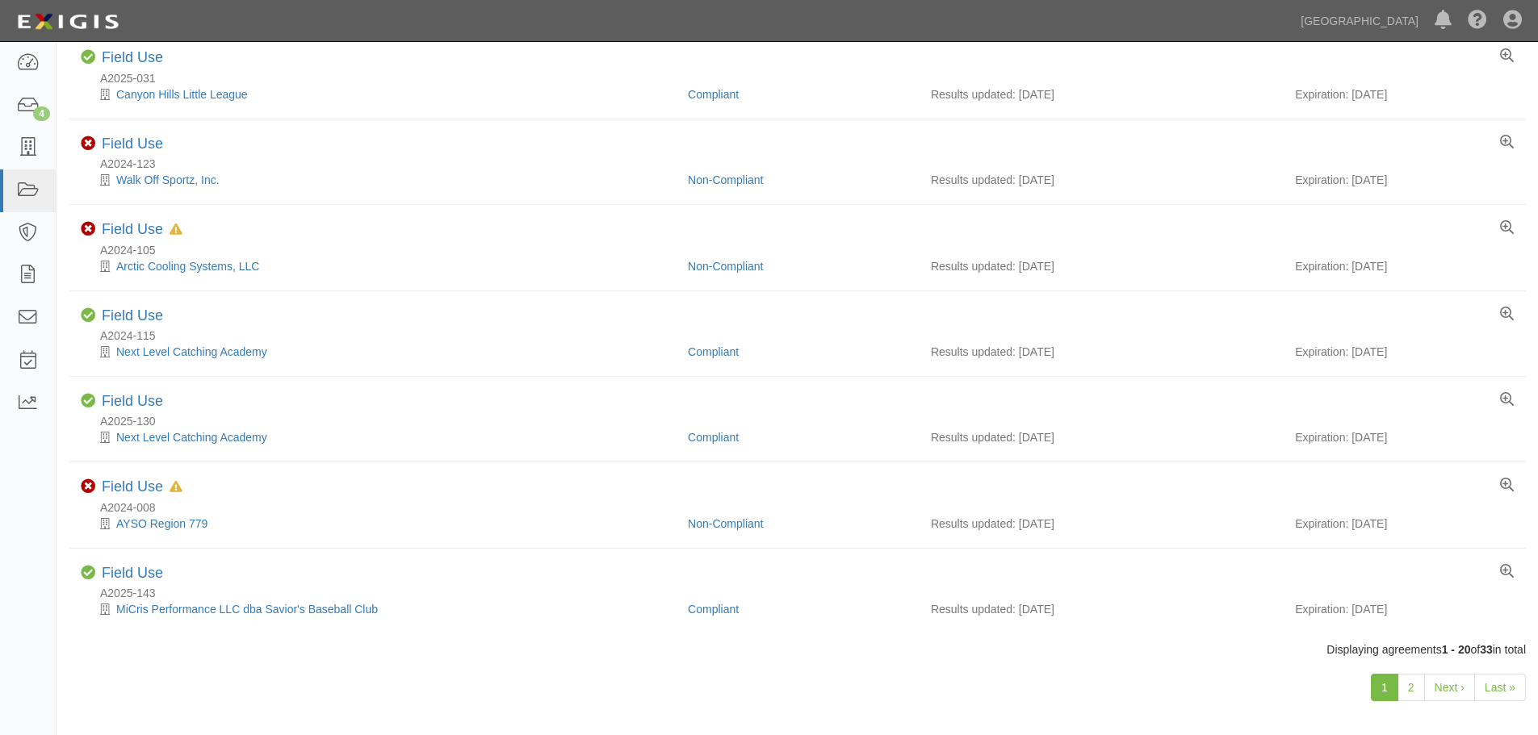
scroll to position [1281, 0]
